Goal: Task Accomplishment & Management: Use online tool/utility

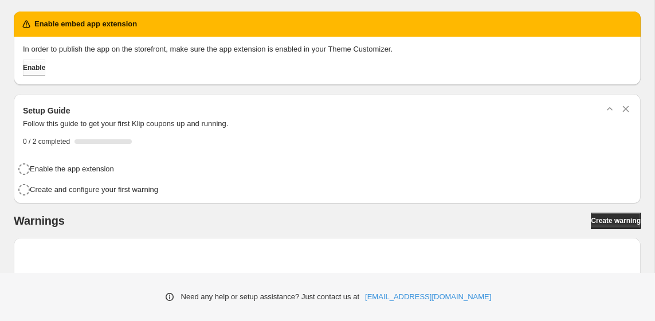
click at [45, 72] on button "Enable" at bounding box center [34, 68] width 22 height 16
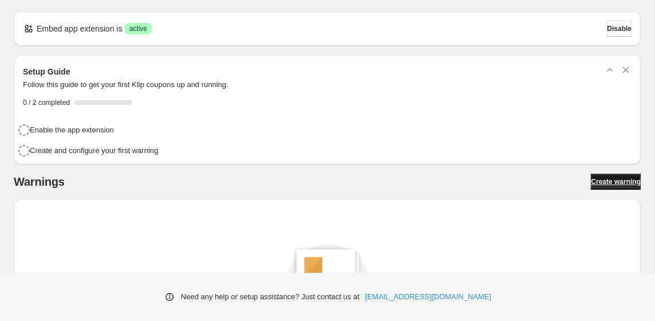
click at [614, 179] on span "Create warning" at bounding box center [616, 181] width 50 height 9
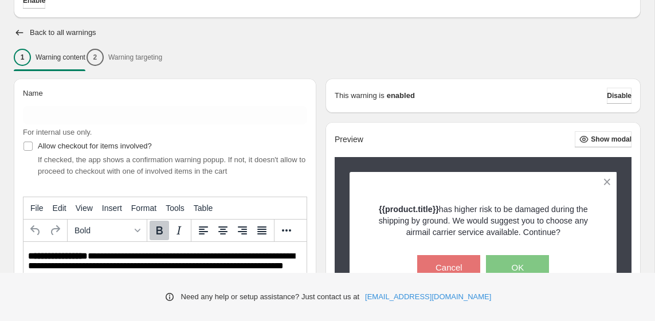
scroll to position [107, 0]
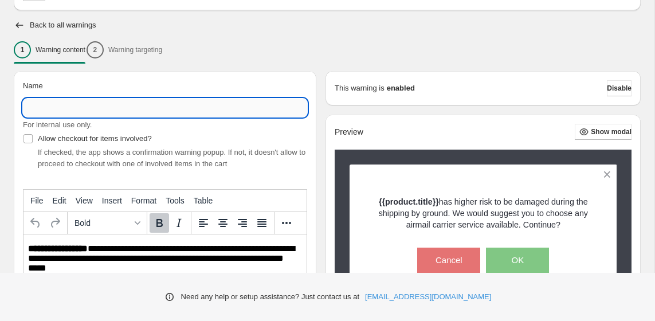
click at [197, 108] on input "Name" at bounding box center [165, 108] width 284 height 18
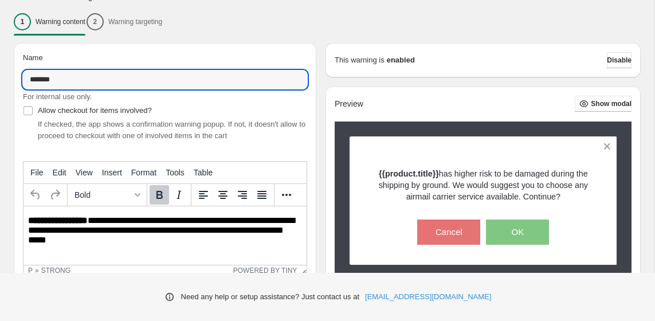
scroll to position [171, 0]
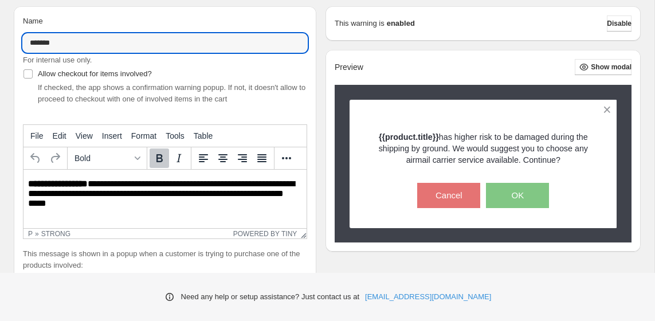
type input "*******"
click at [102, 211] on html "**********" at bounding box center [164, 195] width 283 height 50
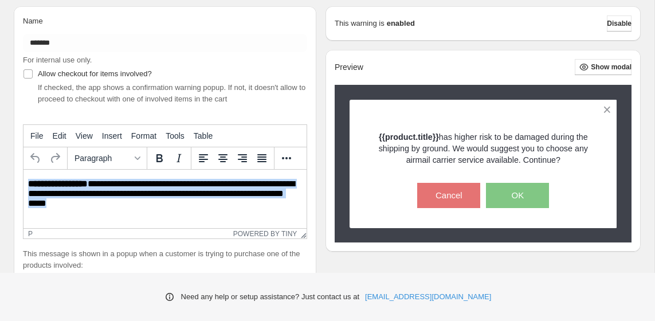
click at [102, 211] on html "**********" at bounding box center [164, 195] width 283 height 50
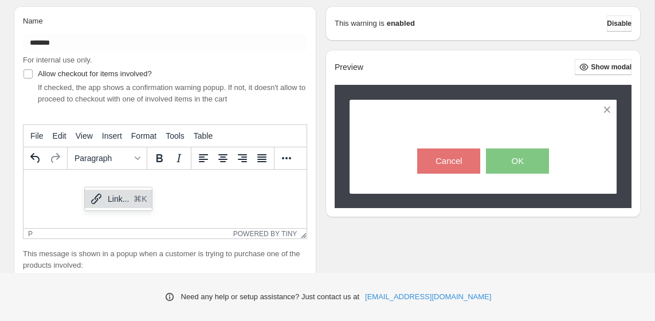
click at [74, 186] on p "Rich Text Area. Press ALT-0 for help." at bounding box center [165, 184] width 274 height 10
click at [57, 184] on p "Rich Text Area. Press ALT-0 for help." at bounding box center [165, 184] width 274 height 10
click at [49, 184] on p "Rich Text Area. Press ALT-0 for help." at bounding box center [165, 184] width 274 height 10
click at [48, 185] on p "Rich Text Area. Press ALT-0 for help." at bounding box center [165, 184] width 274 height 10
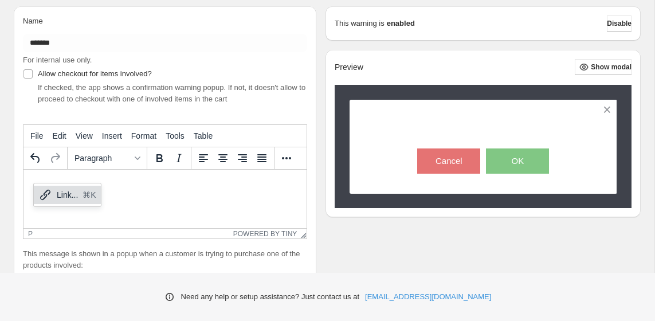
click at [52, 191] on div "Link... ⌘K" at bounding box center [67, 195] width 67 height 18
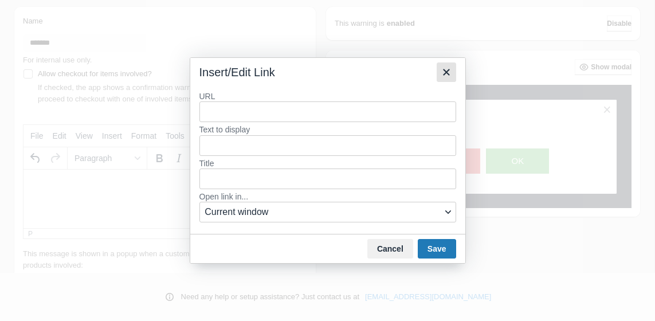
click at [447, 74] on icon "Close" at bounding box center [446, 72] width 6 height 6
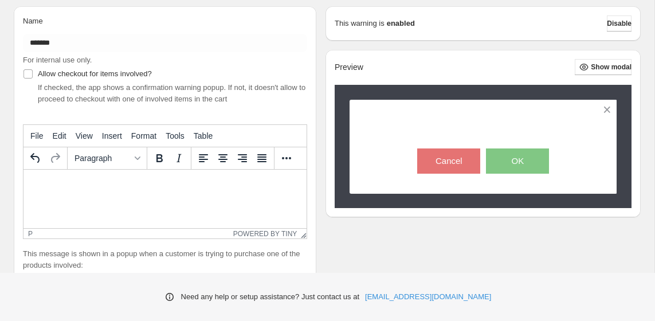
click at [73, 188] on p "Rich Text Area. Press ALT-0 for help." at bounding box center [165, 184] width 274 height 10
click at [91, 190] on html at bounding box center [164, 184] width 283 height 28
paste body "Rich Text Area. Press ALT-0 for help."
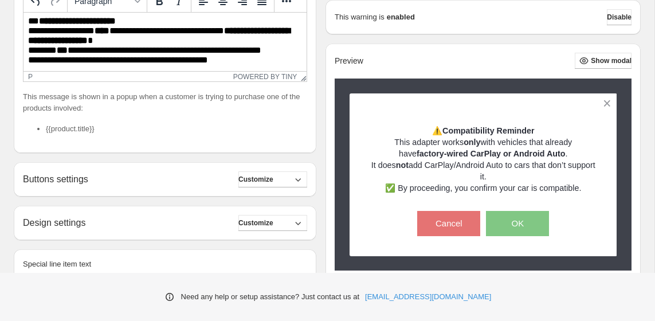
scroll to position [365, 0]
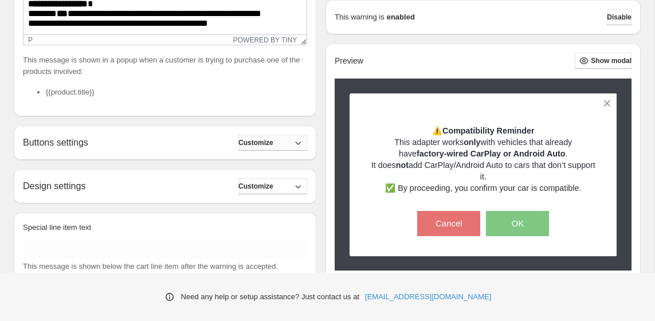
click at [253, 143] on span "Customize" at bounding box center [255, 142] width 35 height 9
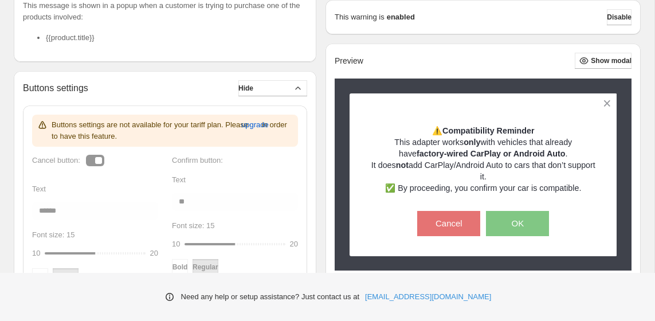
scroll to position [421, 0]
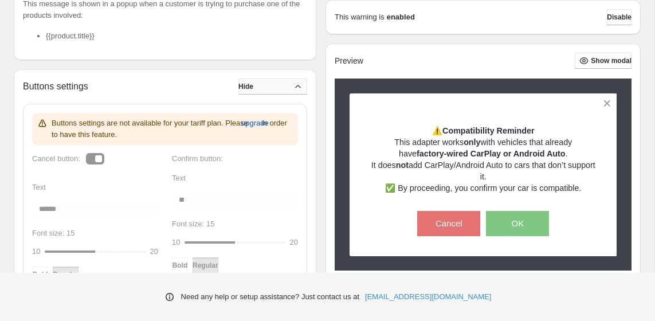
click at [247, 92] on button "Hide" at bounding box center [272, 86] width 69 height 16
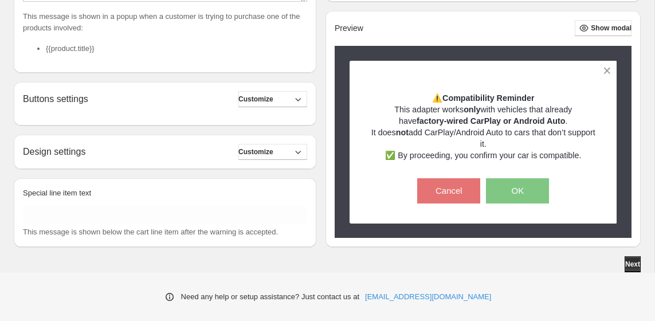
scroll to position [399, 0]
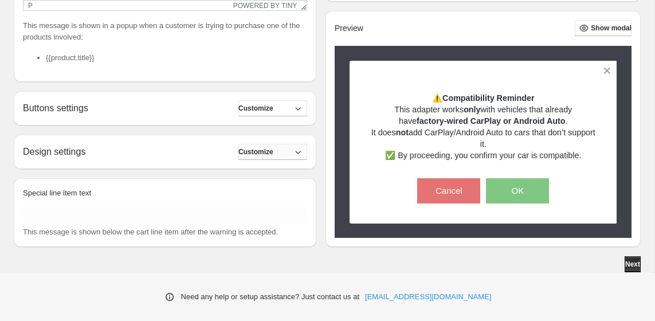
click at [268, 146] on button "Customize" at bounding box center [272, 152] width 69 height 16
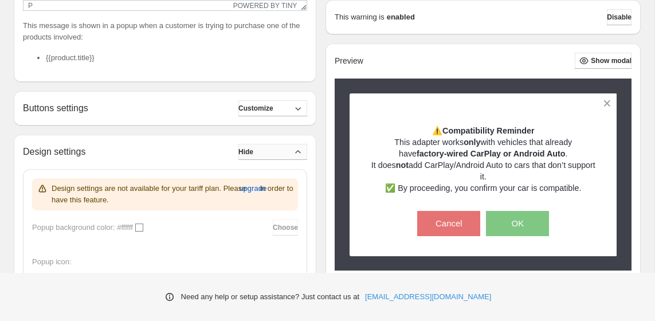
click at [266, 154] on button "Hide" at bounding box center [272, 152] width 69 height 16
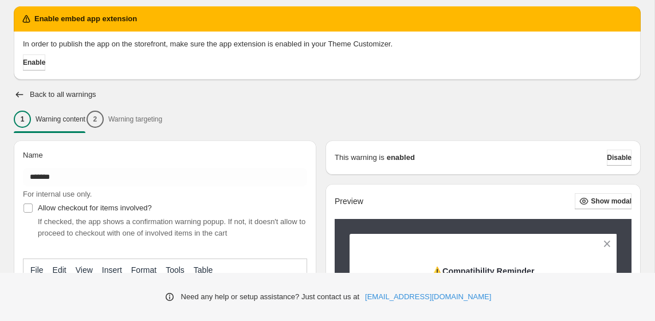
scroll to position [94, 0]
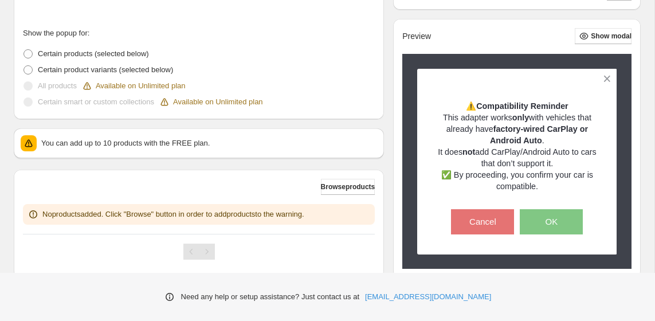
scroll to position [364, 0]
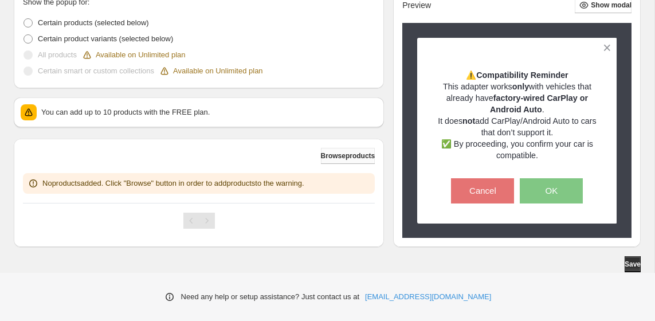
click at [345, 155] on span "Browse products" at bounding box center [348, 155] width 54 height 9
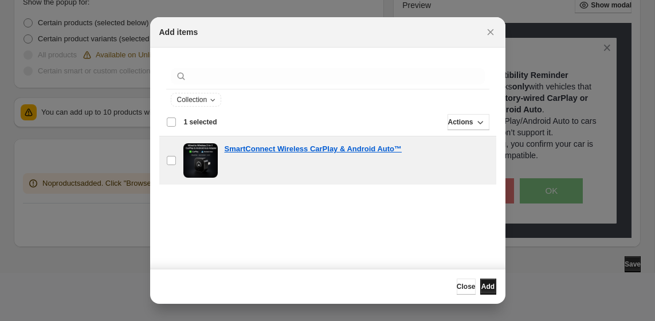
click at [486, 281] on button "Add" at bounding box center [488, 286] width 16 height 16
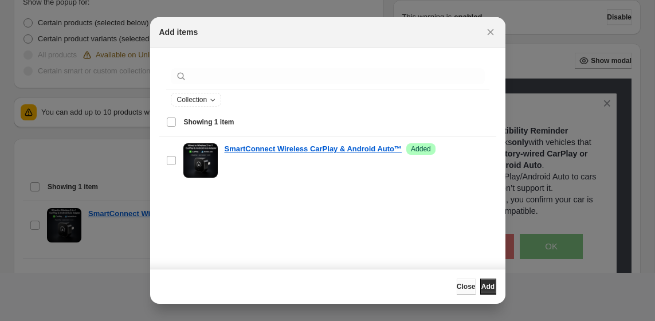
click at [457, 288] on span "Close" at bounding box center [466, 286] width 19 height 9
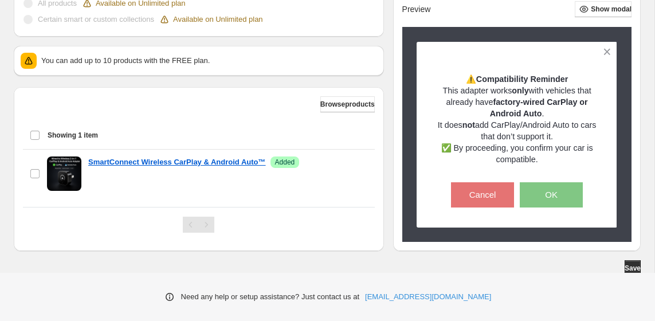
scroll to position [420, 0]
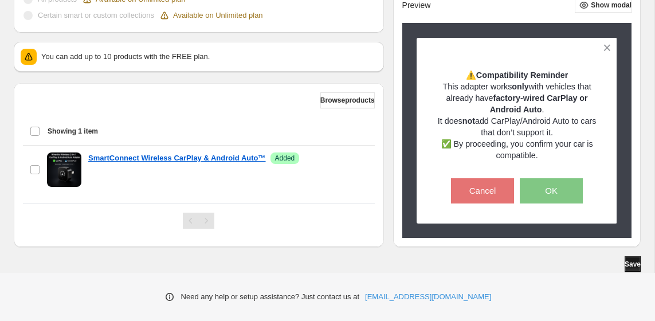
click at [624, 268] on span "Save" at bounding box center [632, 264] width 16 height 9
click at [624, 266] on button "Save" at bounding box center [632, 264] width 16 height 16
click at [624, 268] on span "Save" at bounding box center [632, 264] width 16 height 9
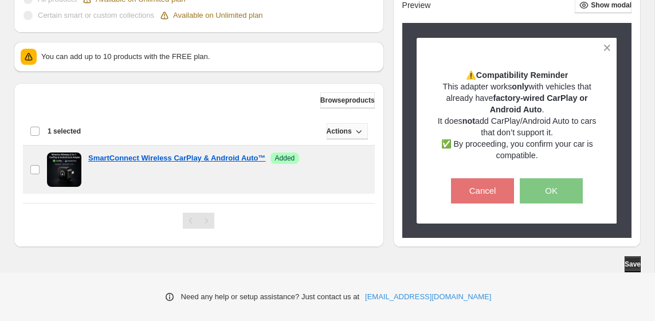
click at [347, 137] on button "Actions" at bounding box center [347, 131] width 41 height 16
click at [634, 268] on button "Save" at bounding box center [632, 264] width 16 height 16
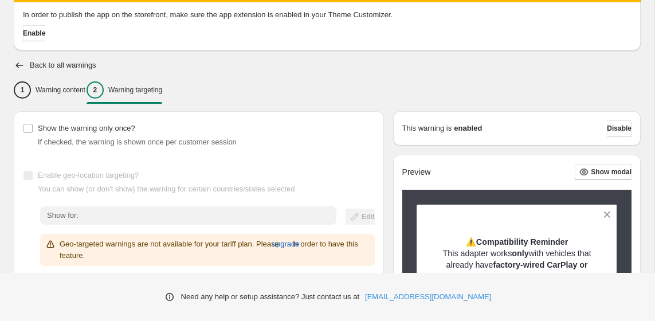
scroll to position [78, 0]
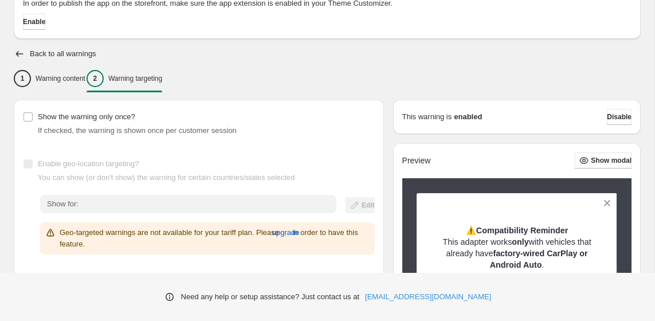
click at [578, 162] on icon "button" at bounding box center [583, 160] width 11 height 11
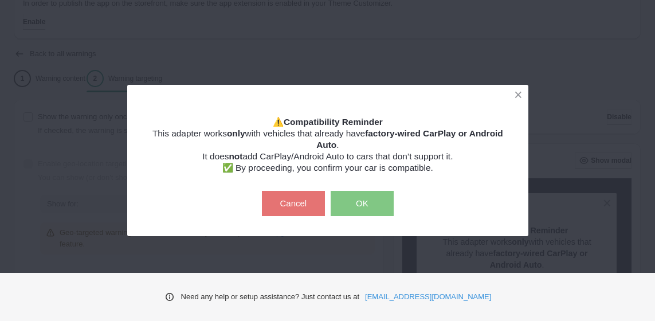
click at [348, 203] on button "OK" at bounding box center [362, 203] width 63 height 25
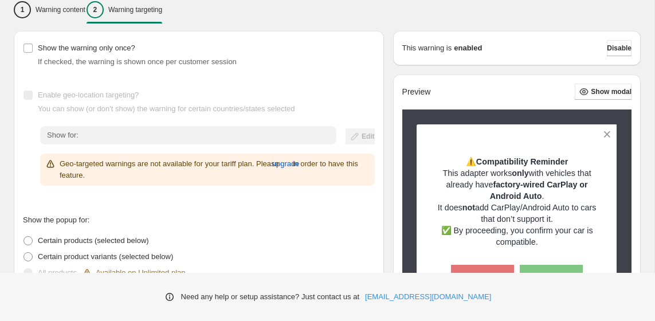
scroll to position [420, 0]
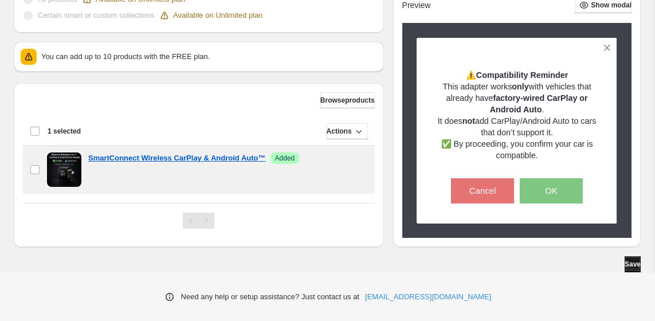
click at [624, 261] on span "Save" at bounding box center [632, 264] width 16 height 9
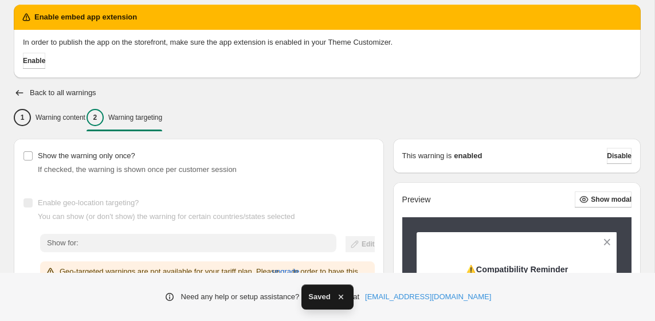
scroll to position [0, 0]
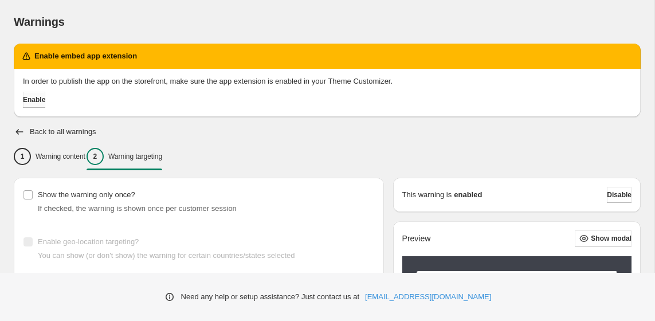
click at [31, 100] on span "Enable" at bounding box center [34, 99] width 22 height 9
